Goal: Task Accomplishment & Management: Manage account settings

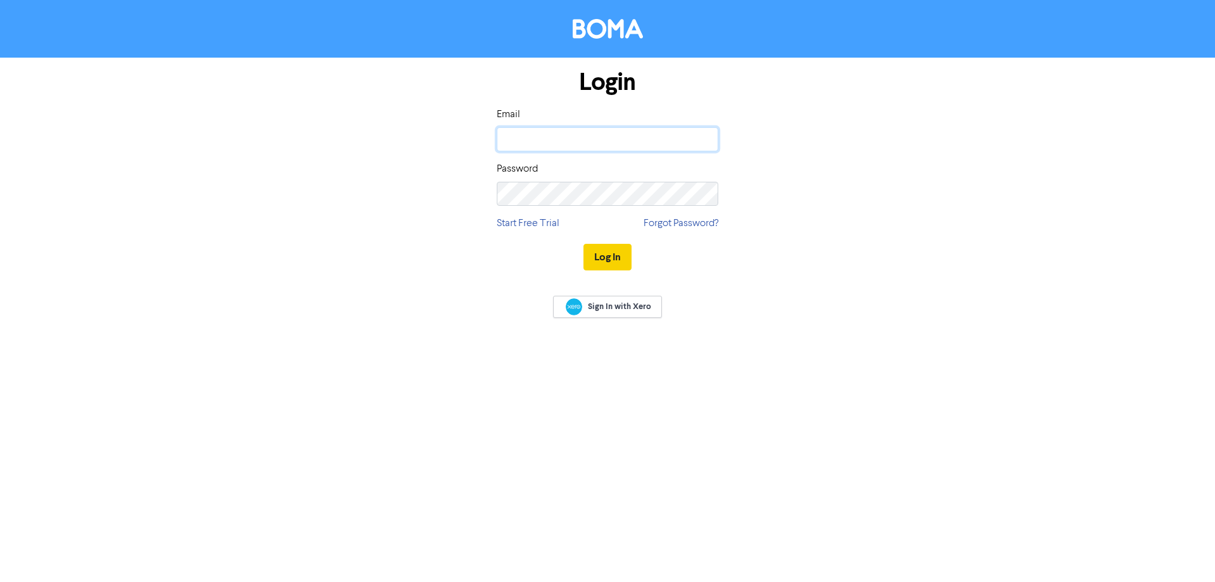
type input "[PERSON_NAME][EMAIL_ADDRESS][DOMAIN_NAME]"
click at [622, 261] on button "Log In" at bounding box center [608, 257] width 48 height 27
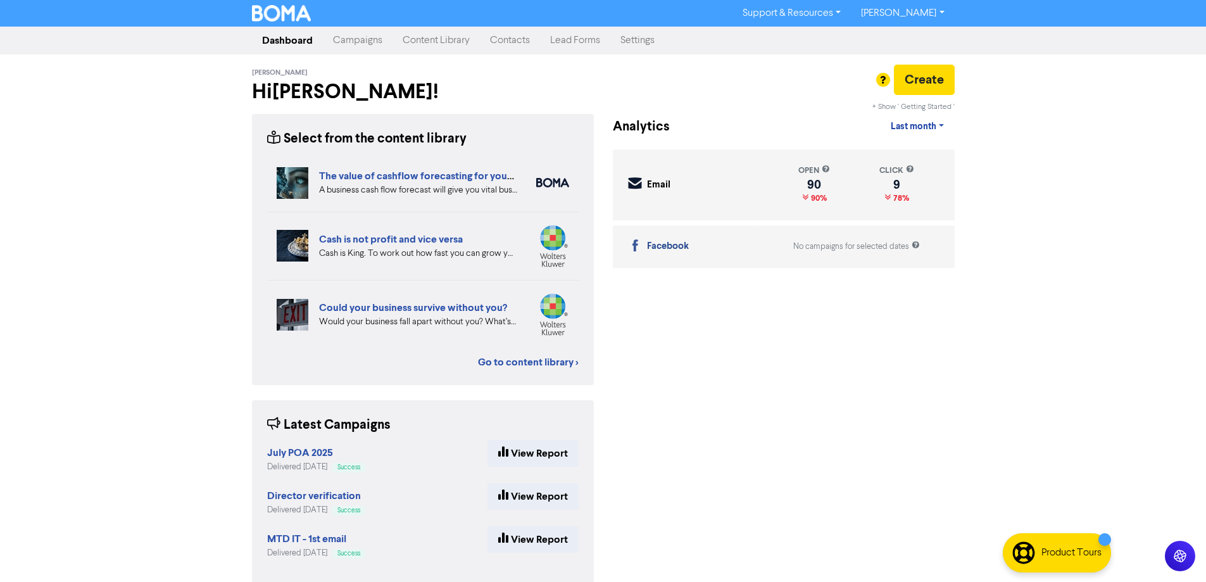
click at [350, 41] on link "Campaigns" at bounding box center [358, 40] width 70 height 25
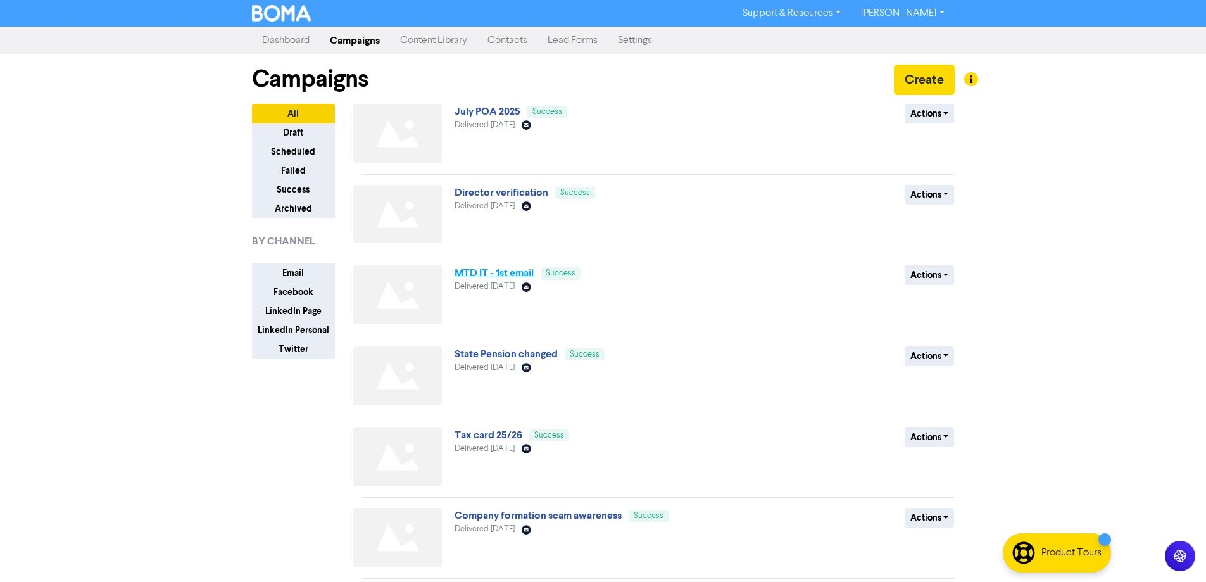
click at [491, 273] on link "MTD IT - 1st email" at bounding box center [493, 272] width 79 height 13
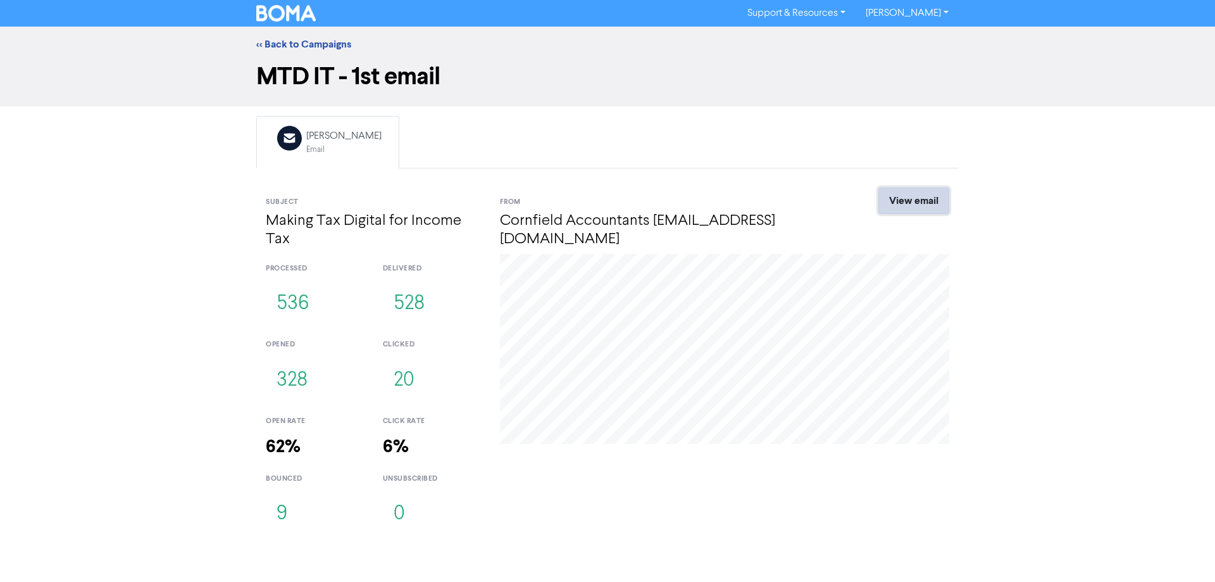
click at [921, 201] on link "View email" at bounding box center [914, 200] width 71 height 27
click at [301, 41] on link "<< Back to Campaigns" at bounding box center [303, 44] width 95 height 13
